Goal: Task Accomplishment & Management: Manage account settings

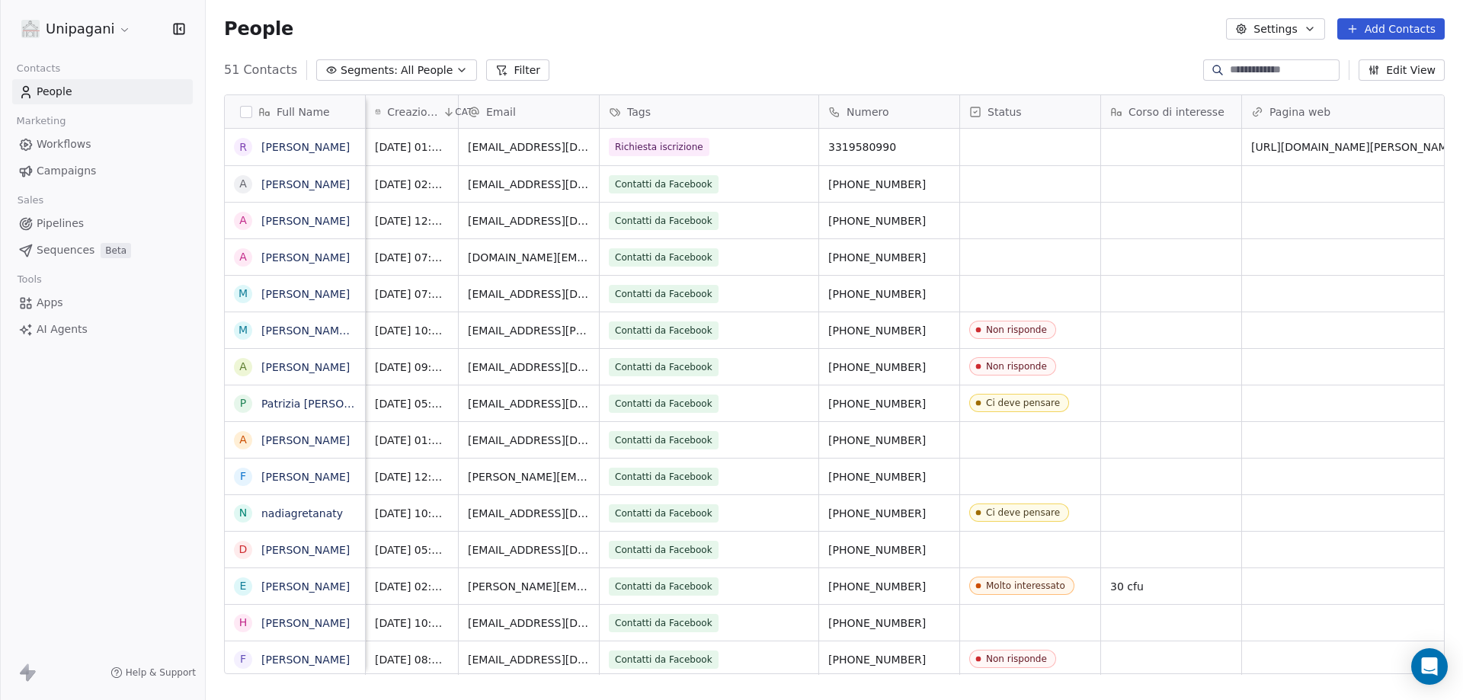
scroll to position [604, 1246]
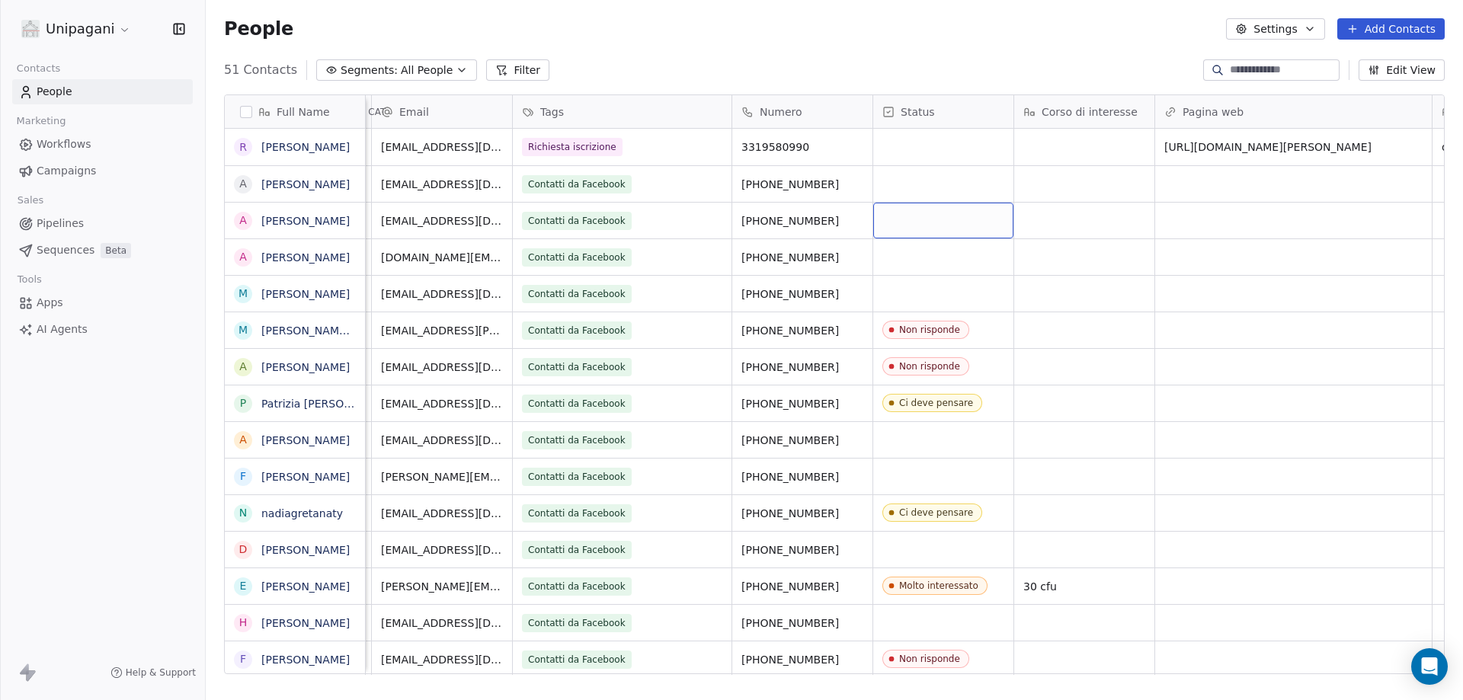
click at [951, 223] on div "grid" at bounding box center [943, 221] width 140 height 36
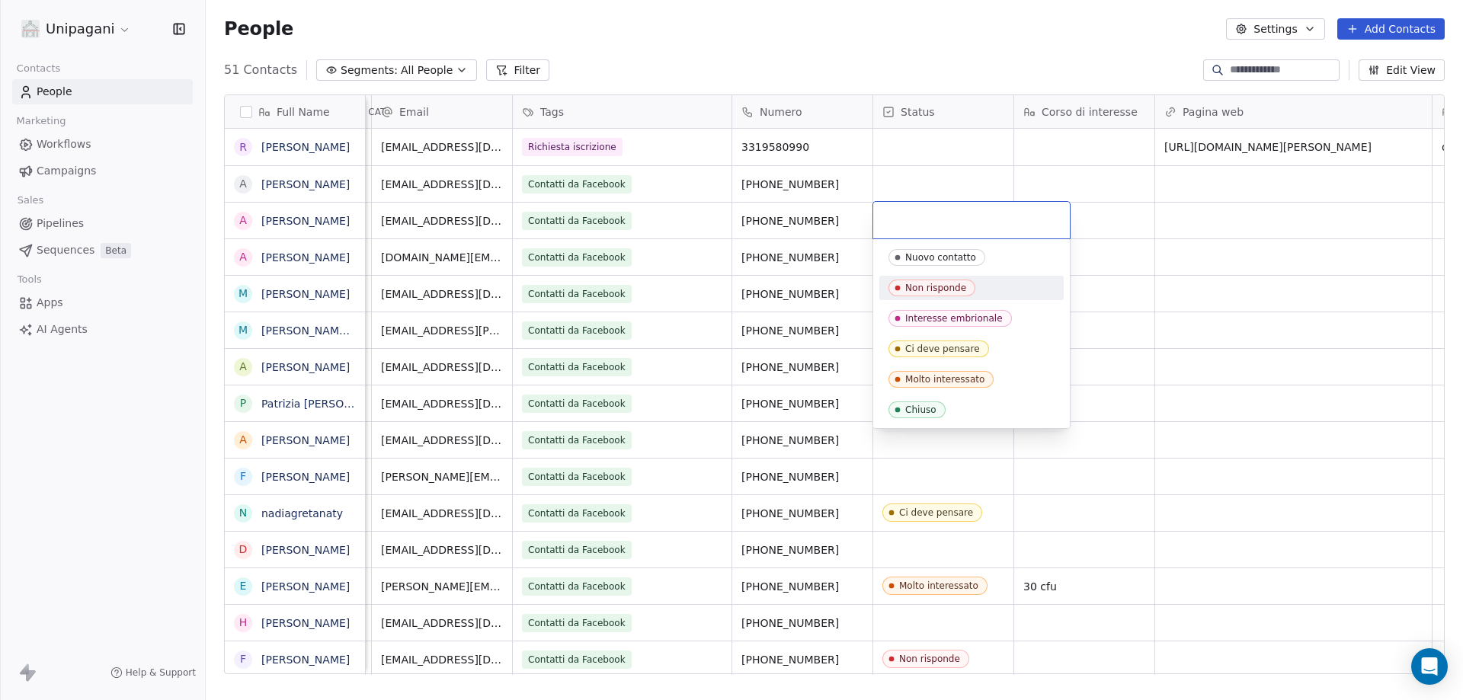
click at [975, 290] on div "Non risponde" at bounding box center [972, 288] width 166 height 17
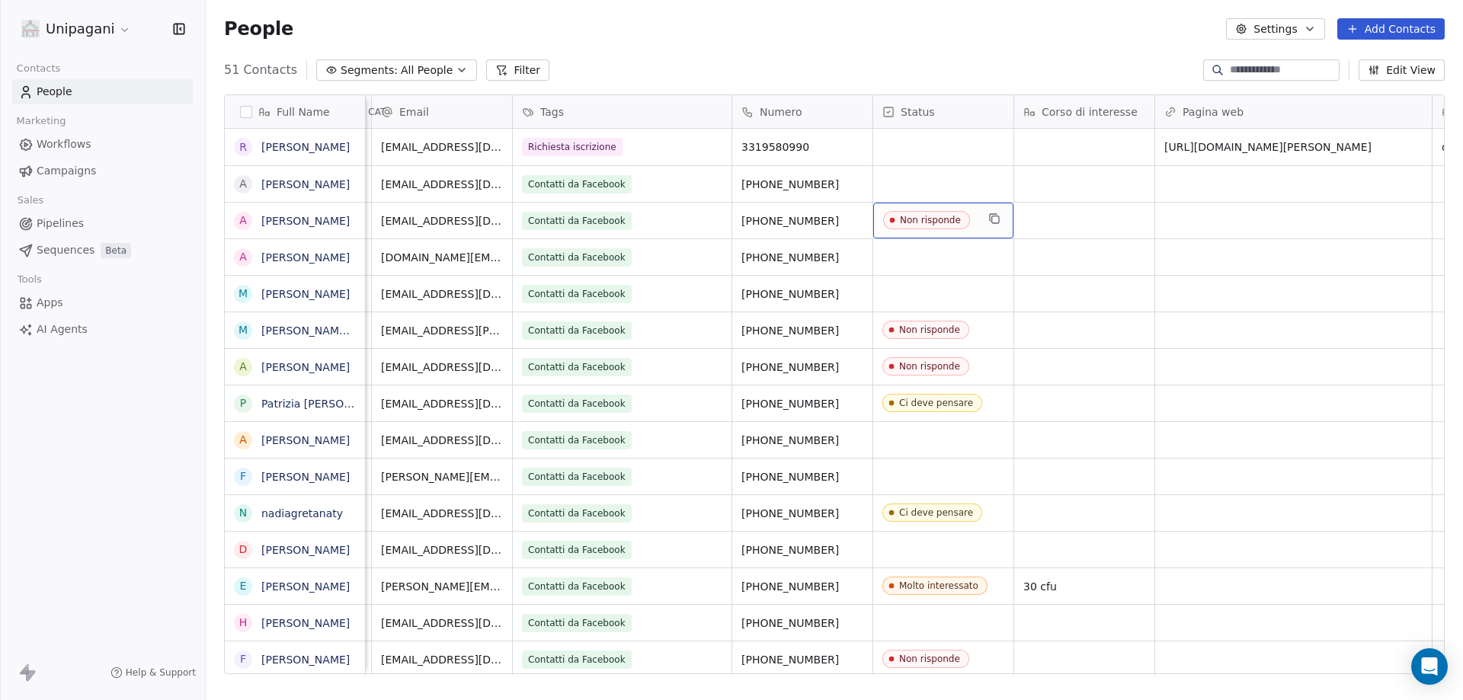
click at [921, 226] on span "Non risponde" at bounding box center [926, 220] width 87 height 18
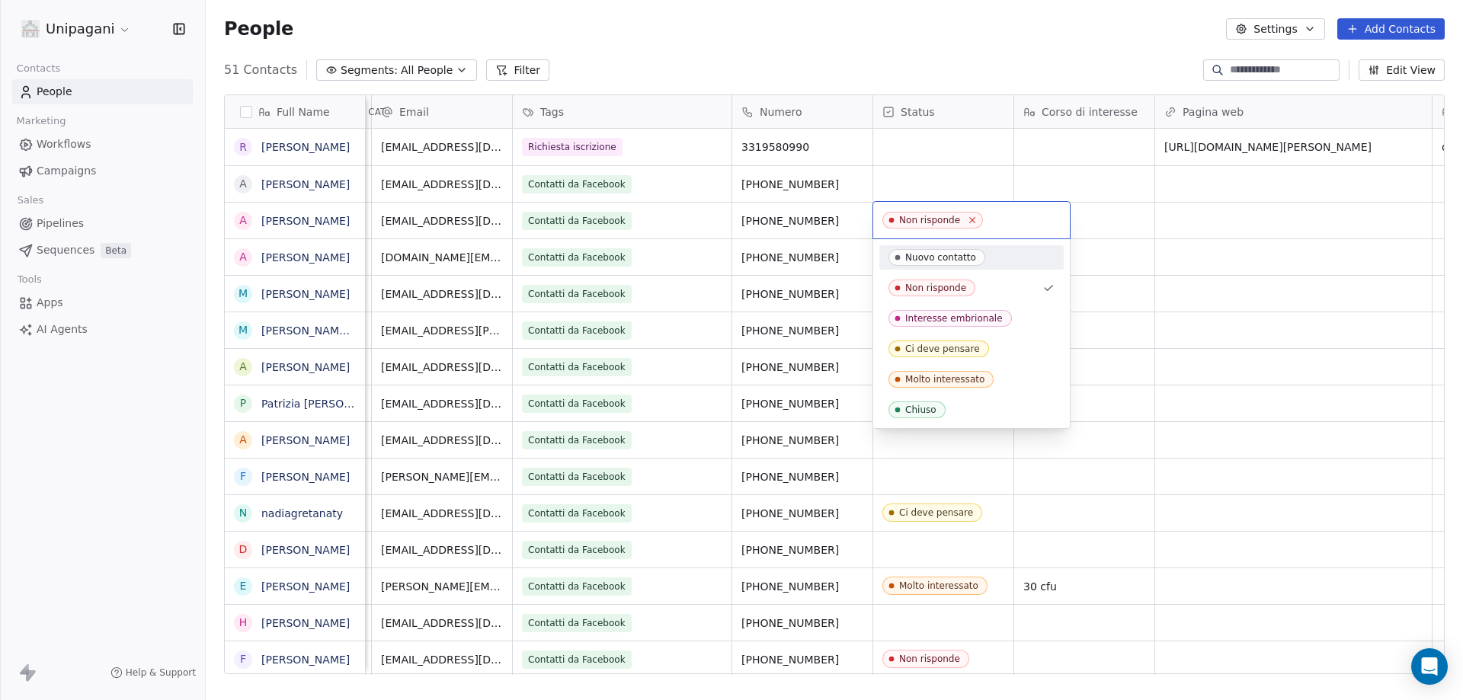
click at [972, 219] on icon at bounding box center [973, 220] width 10 height 10
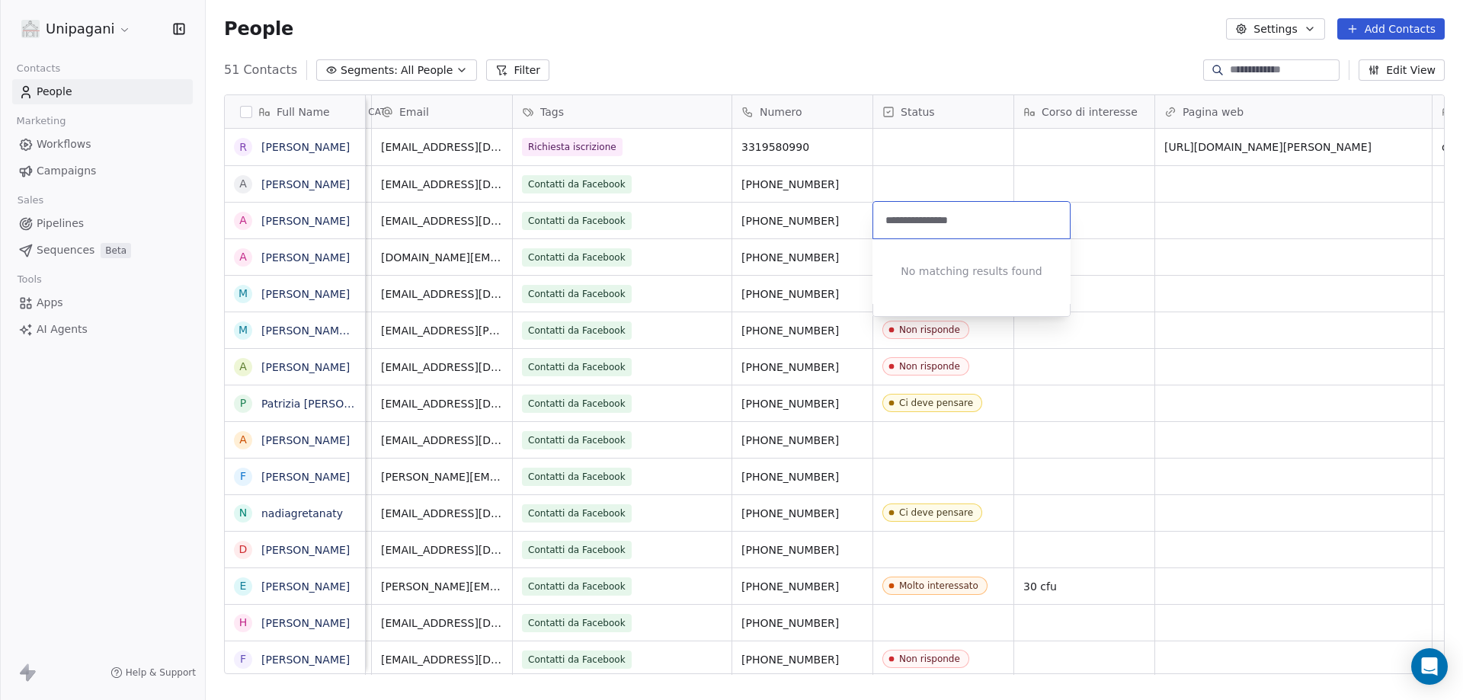
type input "**********"
click at [1131, 332] on html "Unipagani Contacts People Marketing Workflows Campaigns Sales Pipelines Sequenc…" at bounding box center [731, 350] width 1463 height 700
click at [1000, 220] on div "grid" at bounding box center [943, 221] width 140 height 36
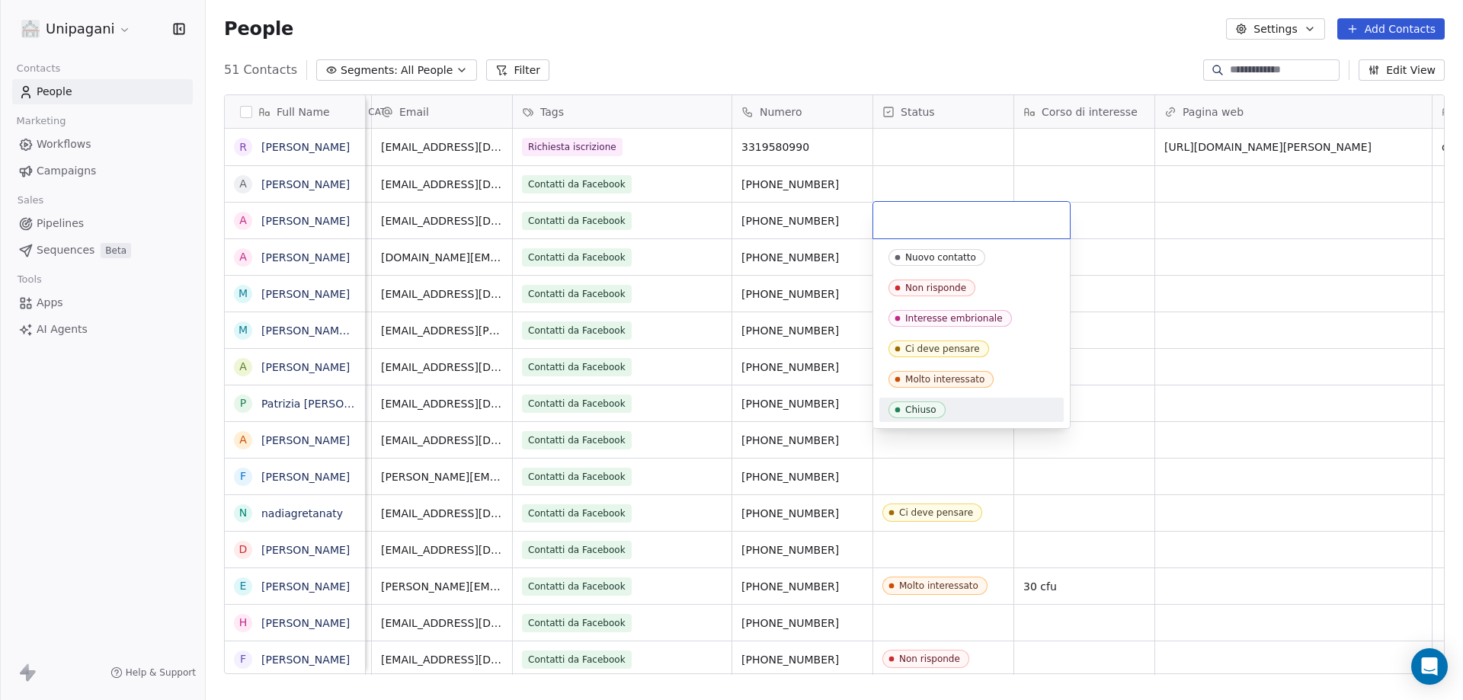
click at [1116, 360] on html "Unipagani Contacts People Marketing Workflows Campaigns Sales Pipelines Sequenc…" at bounding box center [731, 350] width 1463 height 700
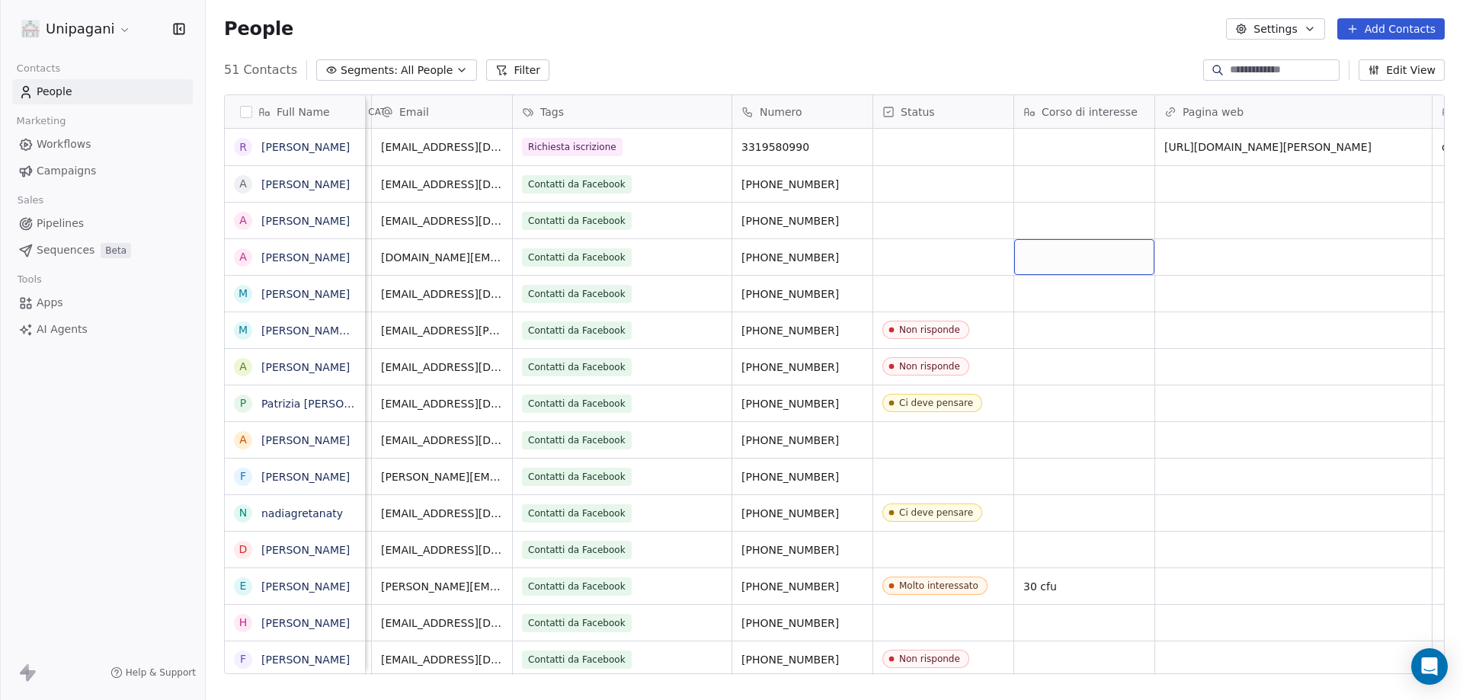
drag, startPoint x: 1069, startPoint y: 255, endPoint x: 1059, endPoint y: 250, distance: 11.6
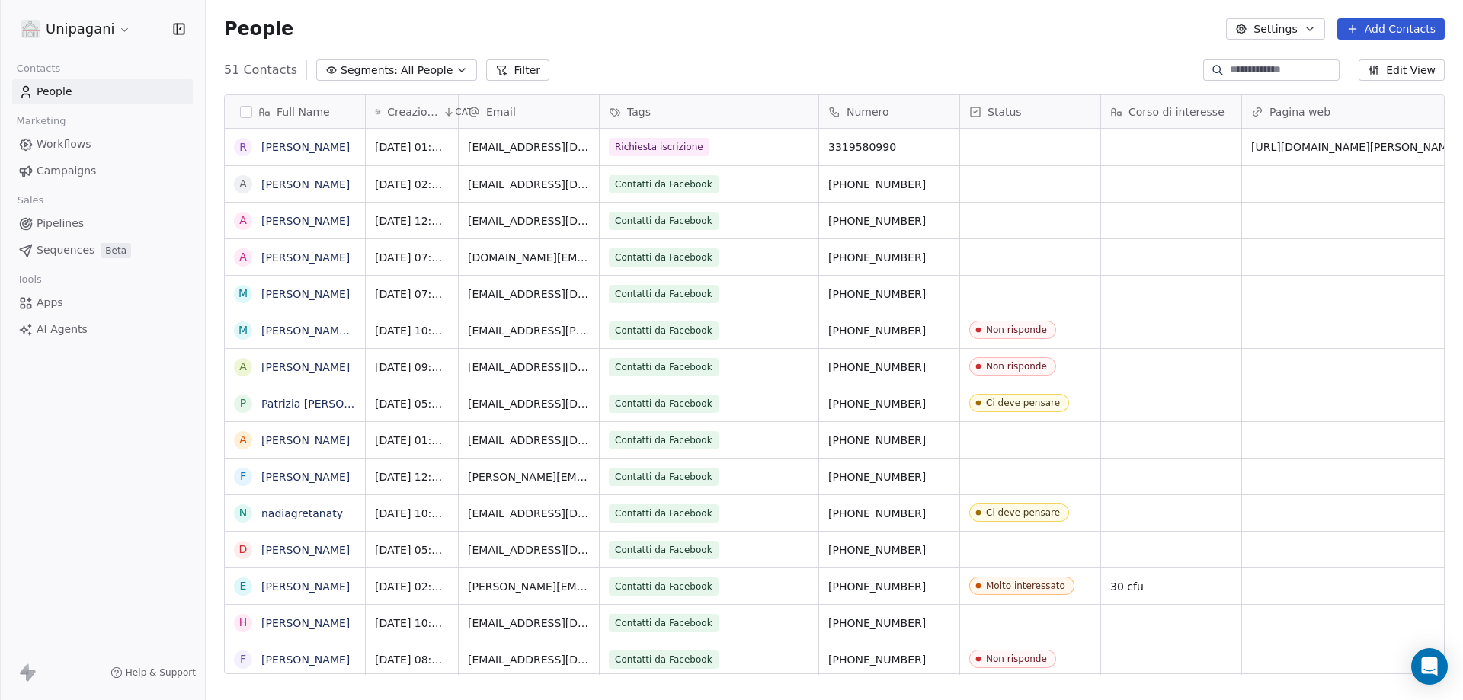
scroll to position [604, 1246]
click at [979, 143] on div "grid" at bounding box center [1030, 147] width 140 height 37
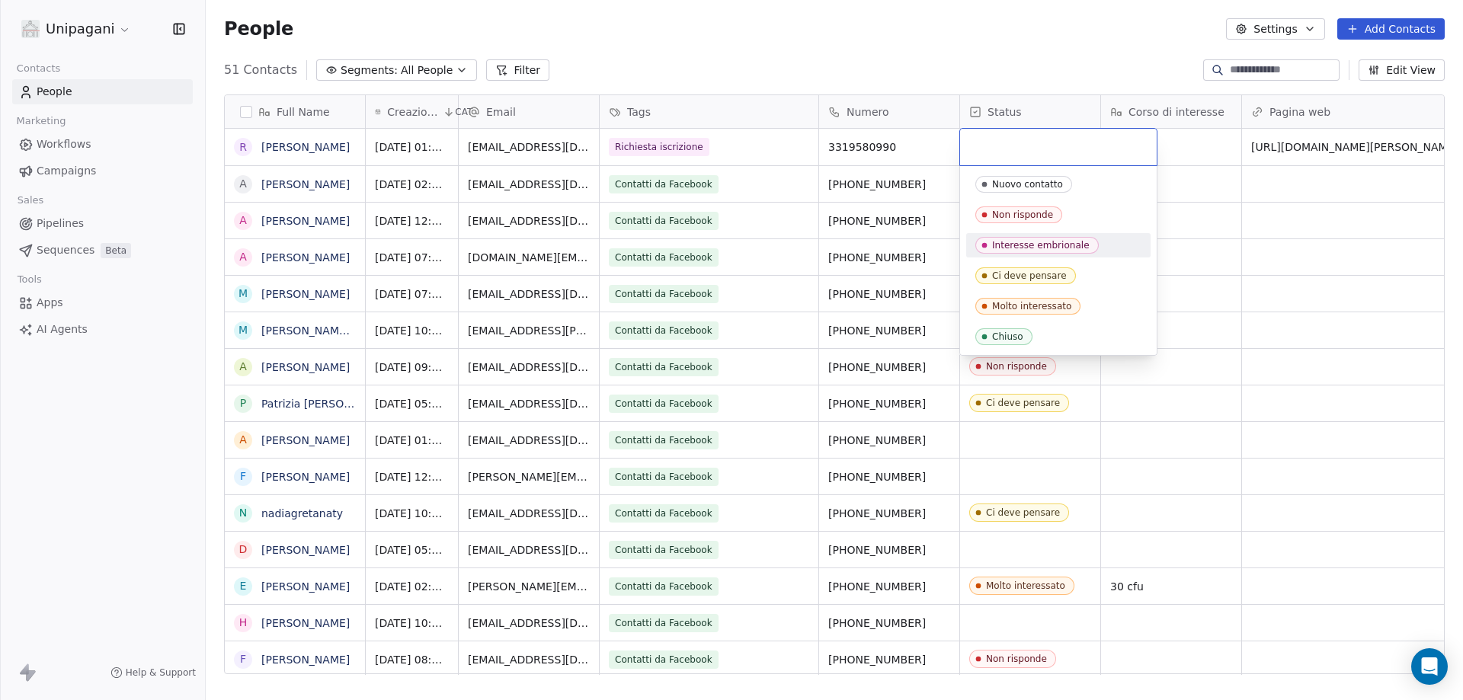
click at [1048, 248] on div "Interesse embrionale" at bounding box center [1041, 245] width 98 height 11
